Goal: Information Seeking & Learning: Learn about a topic

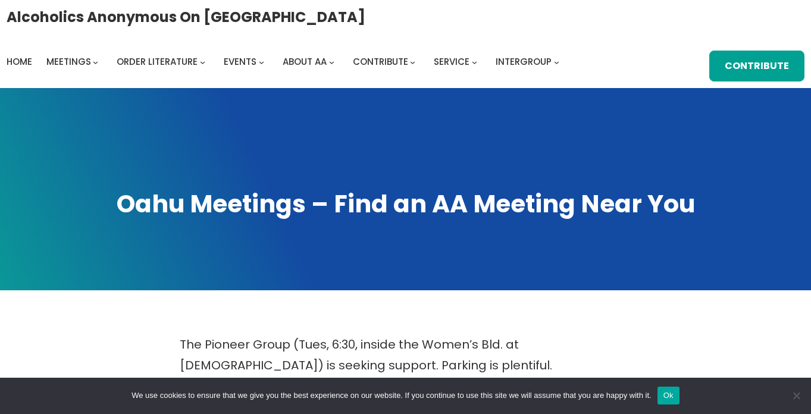
scroll to position [1946, 0]
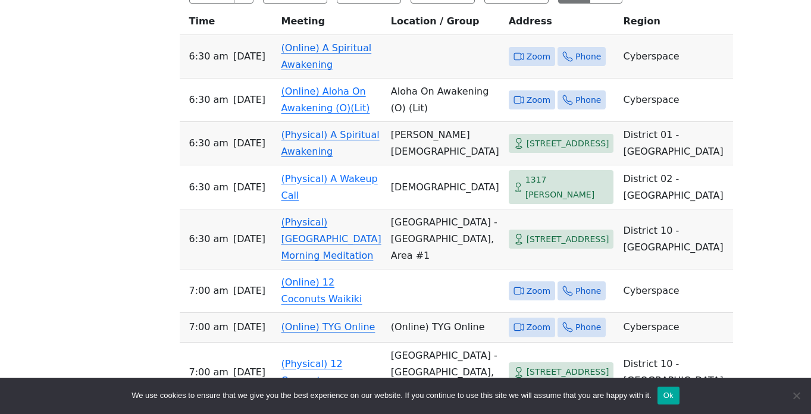
scroll to position [547, 0]
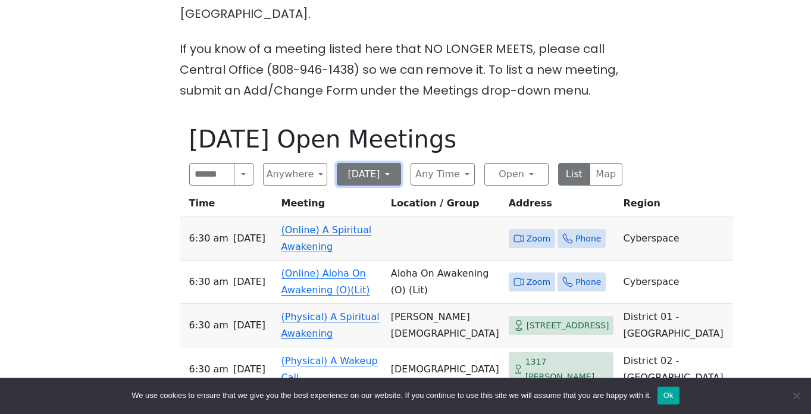
click at [366, 163] on button "[DATE]" at bounding box center [369, 174] width 64 height 23
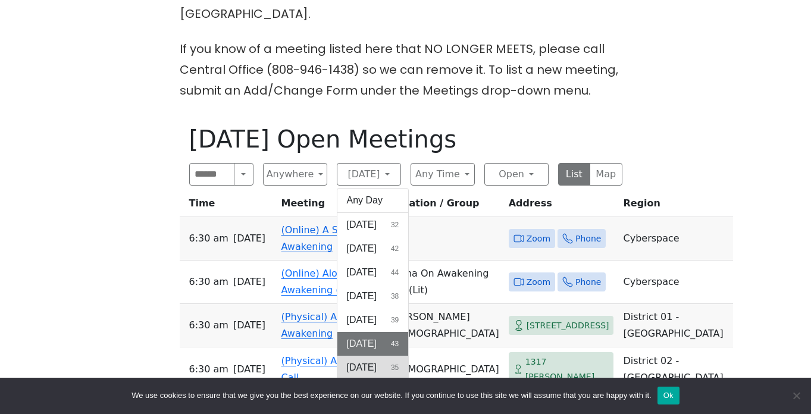
click at [370, 356] on button "Saturday 35" at bounding box center [372, 368] width 71 height 24
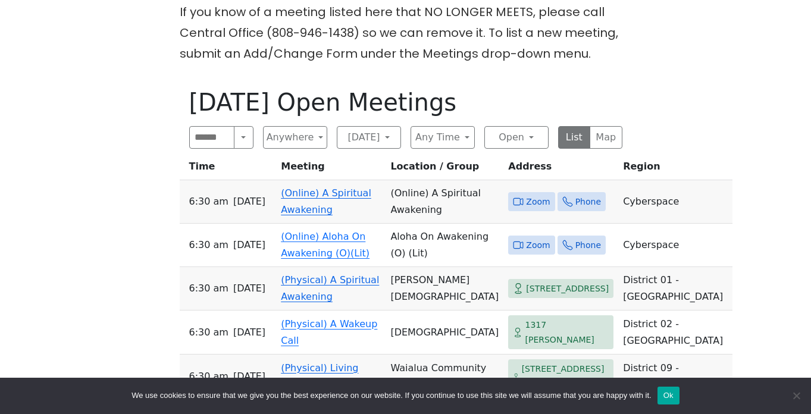
scroll to position [459, 0]
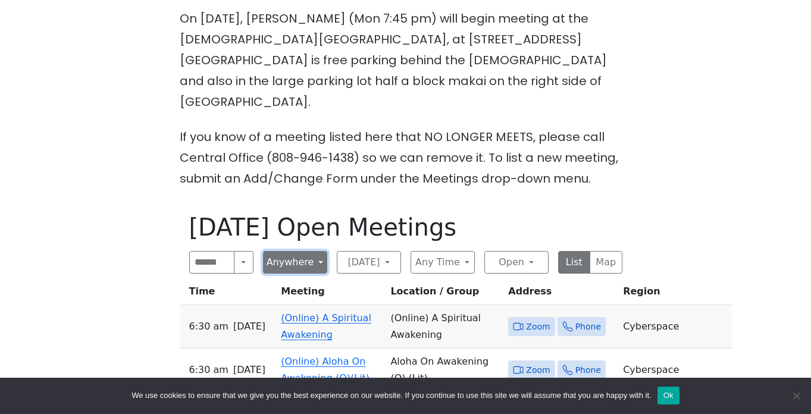
click at [296, 251] on button "Anywhere" at bounding box center [295, 262] width 64 height 23
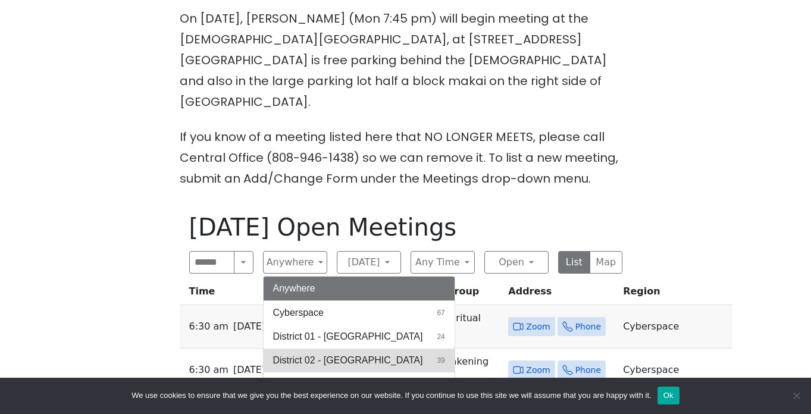
click at [304, 353] on span "District 02 - [GEOGRAPHIC_DATA]" at bounding box center [348, 360] width 150 height 14
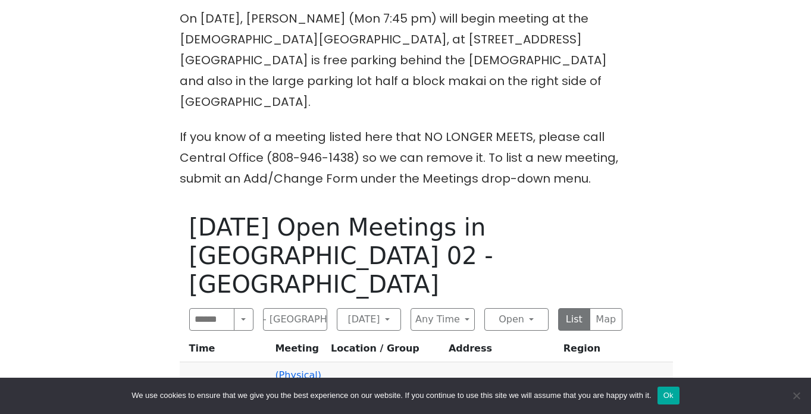
click at [137, 294] on div "The Pioneer Group (Tues, 6:30, inside the Women’s Bld. at Central Union Church)…" at bounding box center [405, 241] width 730 height 731
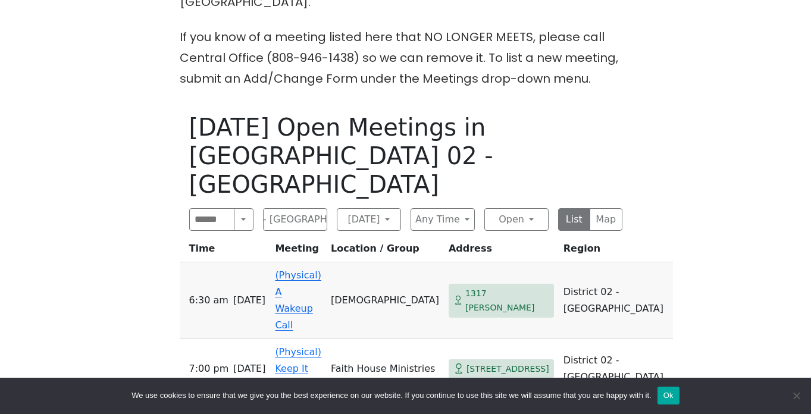
scroll to position [591, 0]
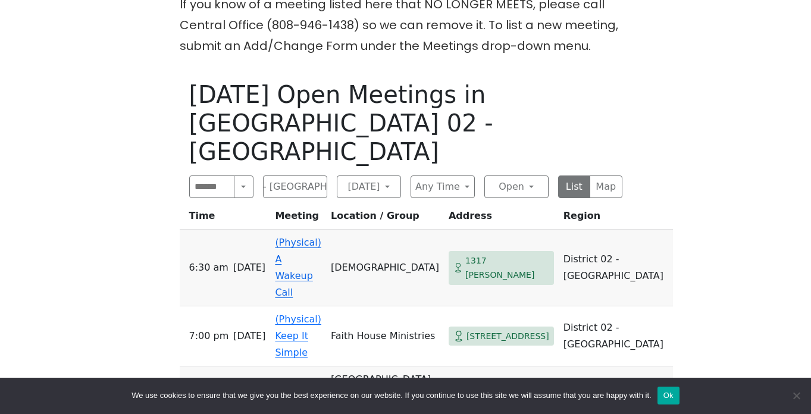
click at [139, 283] on div "The Pioneer Group (Tues, 6:30, inside the Women’s Bld. at Central Union Church)…" at bounding box center [405, 108] width 730 height 731
click at [143, 281] on div "The Pioneer Group (Tues, 6:30, inside the Women’s Bld. at Central Union Church)…" at bounding box center [405, 108] width 730 height 731
click at [145, 281] on div "The Pioneer Group (Tues, 6:30, inside the Women’s Bld. at Central Union Church)…" at bounding box center [405, 108] width 730 height 731
click at [312, 332] on div "Saturday Open Meetings in District 02 - Honolulu Search Near Location Near Me D…" at bounding box center [406, 265] width 452 height 389
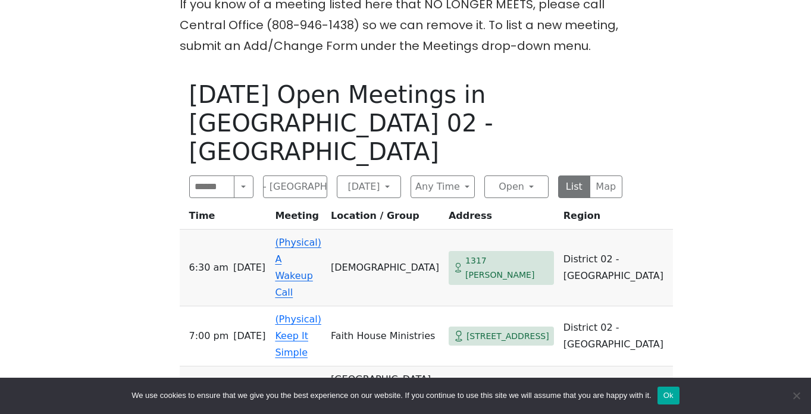
click at [313, 331] on div "Saturday Open Meetings in District 02 - Honolulu Search Near Location Near Me D…" at bounding box center [406, 265] width 452 height 389
click at [310, 176] on button "District 02 - [GEOGRAPHIC_DATA]" at bounding box center [295, 187] width 64 height 23
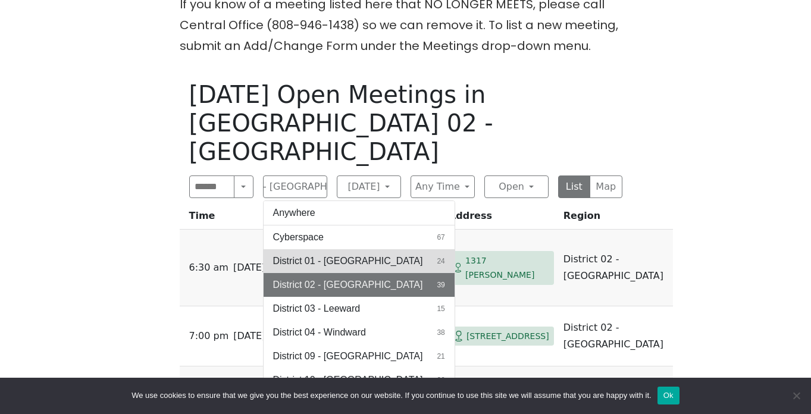
click at [305, 254] on span "District 01 - [GEOGRAPHIC_DATA]" at bounding box center [348, 261] width 150 height 14
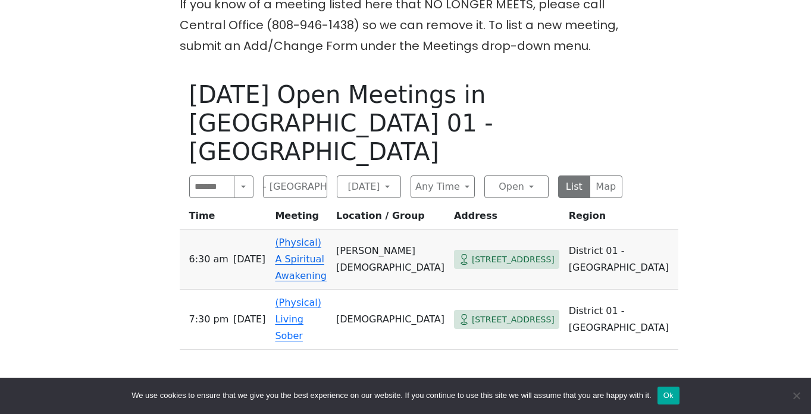
click at [118, 284] on div "The Pioneer Group (Tues, 6:30, inside the Women’s Bld. at Central Union Church)…" at bounding box center [405, 103] width 730 height 720
click at [157, 241] on div "The Pioneer Group (Tues, 6:30, inside the Women’s Bld. at Central Union Church)…" at bounding box center [405, 103] width 730 height 720
click at [127, 257] on div "The Pioneer Group (Tues, 6:30, inside the Women’s Bld. at Central Union Church)…" at bounding box center [405, 103] width 730 height 720
click at [142, 196] on div "The Pioneer Group (Tues, 6:30, inside the Women’s Bld. at Central Union Church)…" at bounding box center [405, 103] width 730 height 720
